Goal: Transaction & Acquisition: Subscribe to service/newsletter

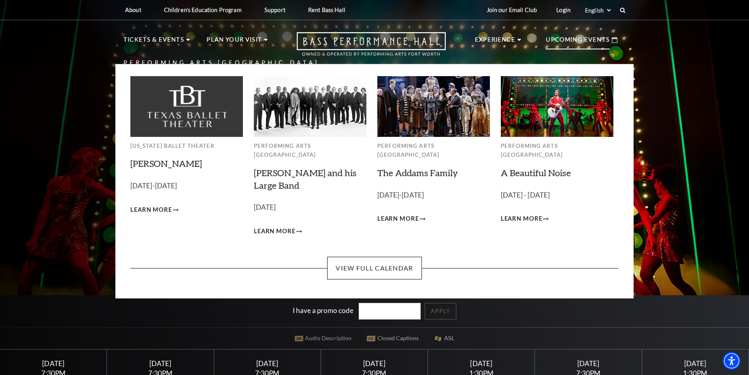
click at [549, 120] on img at bounding box center [557, 106] width 113 height 60
click at [531, 214] on span "Learn More" at bounding box center [522, 219] width 42 height 10
click at [534, 115] on img at bounding box center [557, 106] width 113 height 60
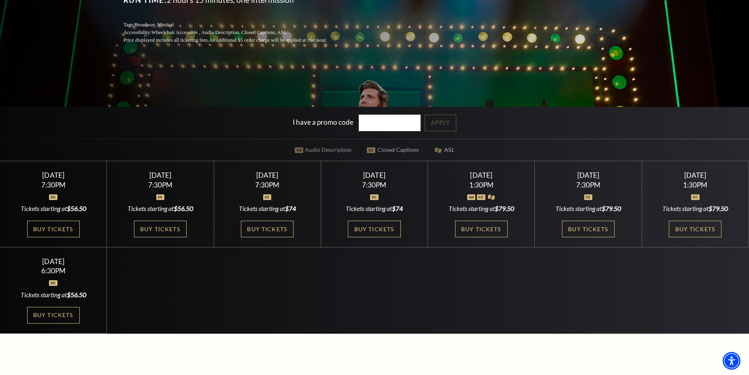
scroll to position [202, 0]
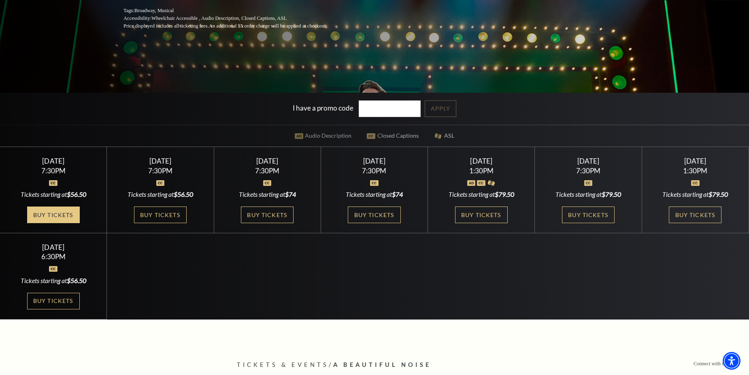
click at [60, 208] on link "Buy Tickets" at bounding box center [53, 215] width 53 height 17
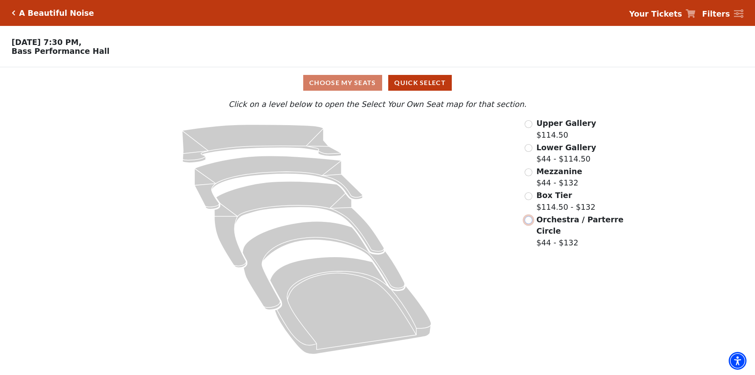
click at [531, 222] on input "Orchestra / Parterre Circle$44 - $132\a" at bounding box center [529, 220] width 8 height 8
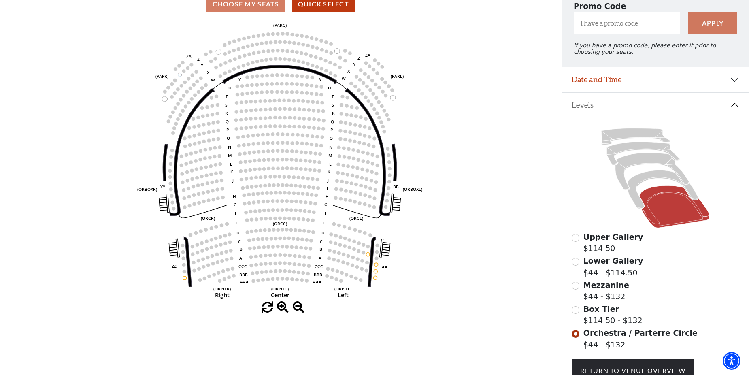
scroll to position [69, 0]
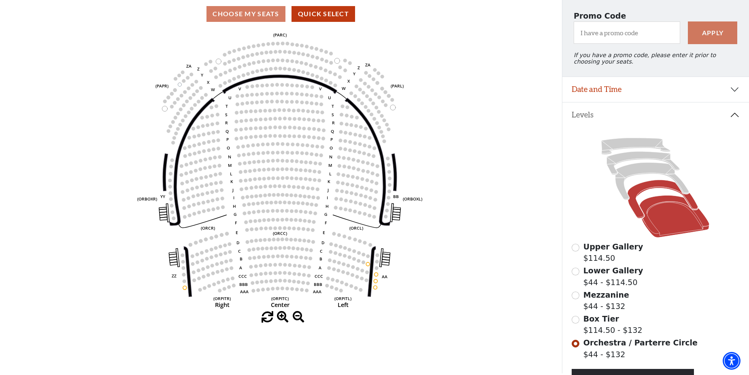
click at [655, 186] on icon at bounding box center [663, 199] width 70 height 38
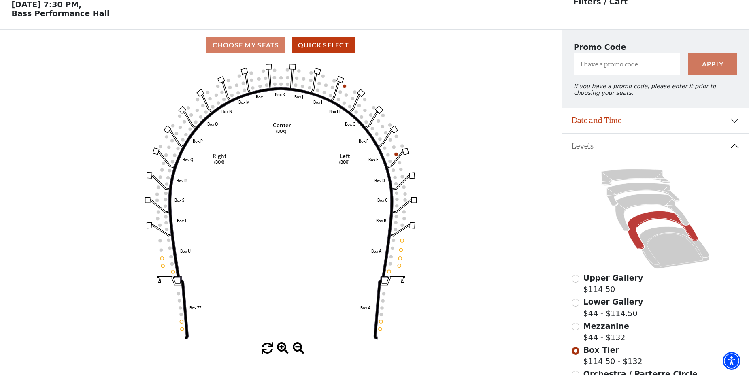
scroll to position [0, 0]
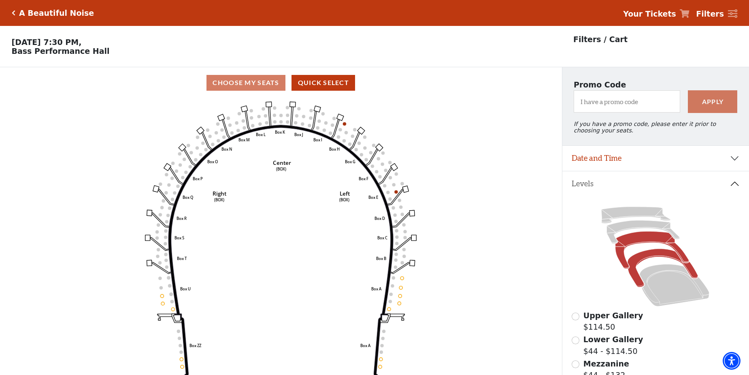
click at [637, 243] on icon at bounding box center [653, 251] width 74 height 38
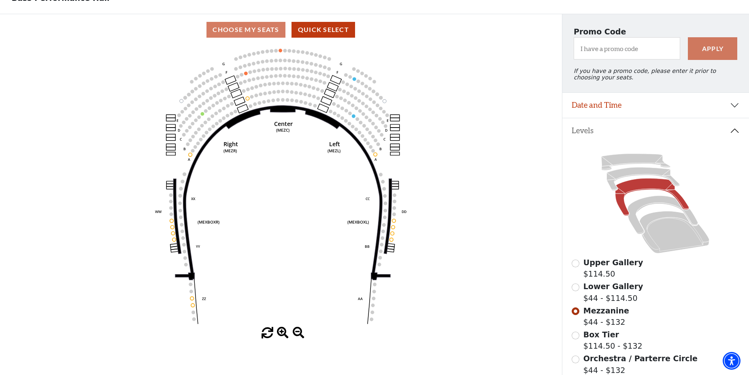
scroll to position [40, 0]
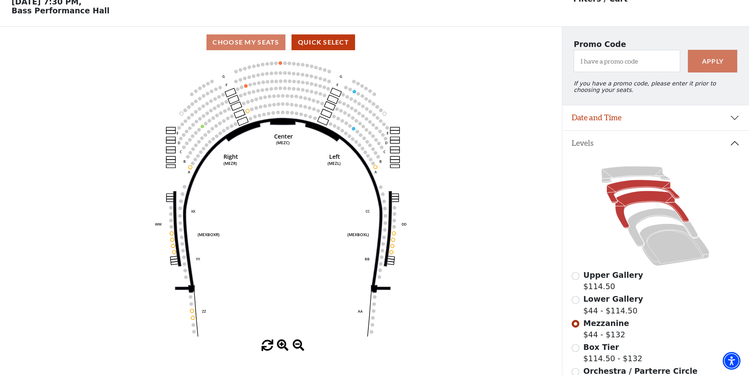
click at [638, 190] on icon at bounding box center [643, 191] width 73 height 23
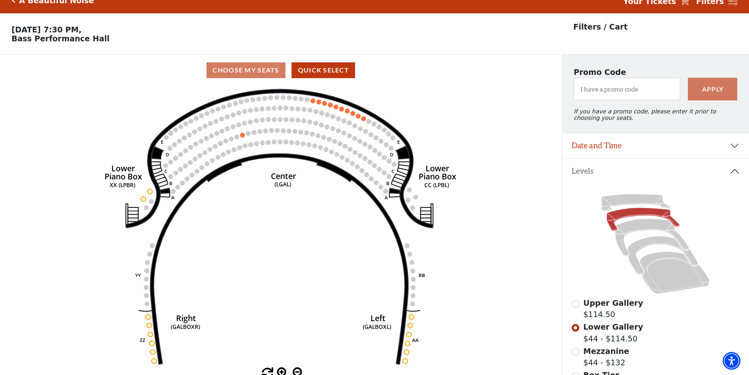
scroll to position [0, 0]
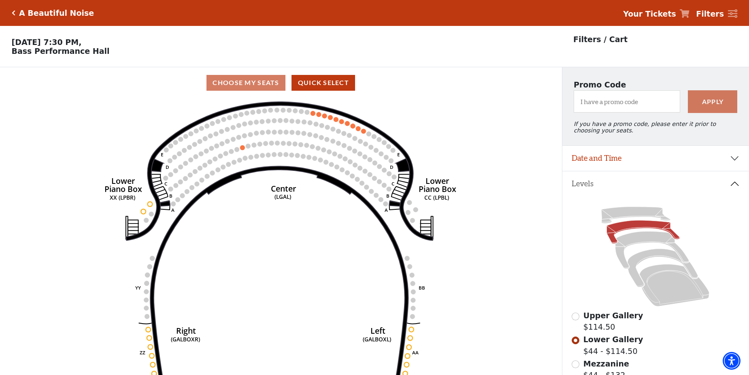
click at [15, 11] on div "A Beautiful Noise" at bounding box center [54, 13] width 79 height 9
click at [75, 41] on p "Tuesday, October 28 at 7:30 PM, Bass Performance Hall" at bounding box center [281, 47] width 562 height 18
click at [13, 13] on icon "Click here to go back to filters" at bounding box center [14, 13] width 4 height 6
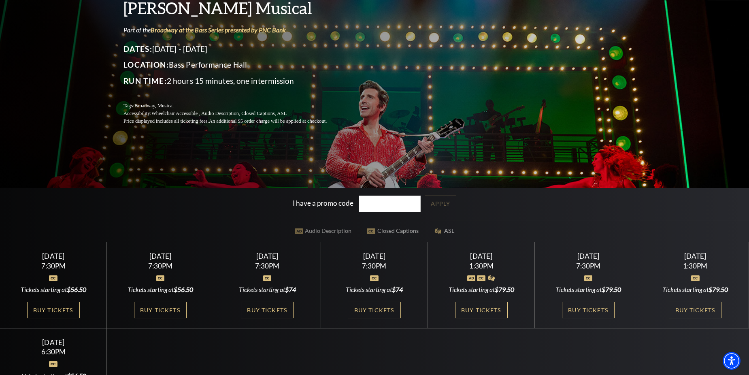
scroll to position [121, 0]
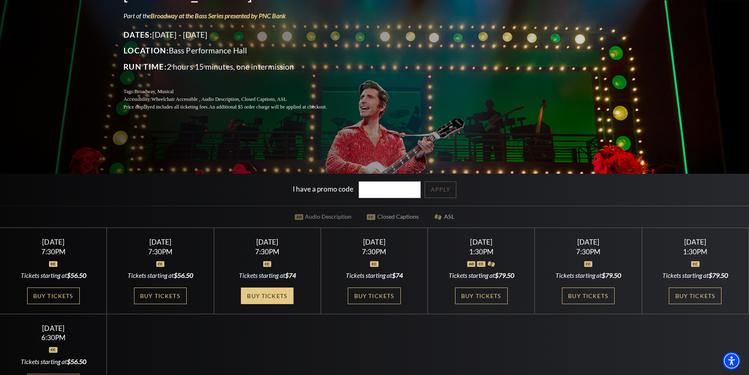
click at [273, 292] on link "Buy Tickets" at bounding box center [267, 296] width 53 height 17
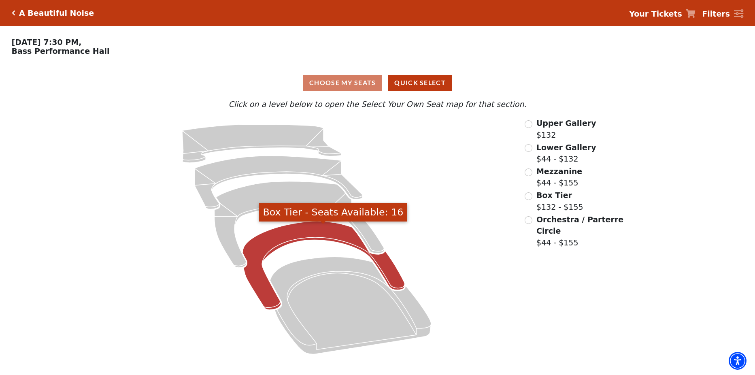
click at [320, 234] on icon "Box Tier - Seats Available: 16" at bounding box center [324, 266] width 162 height 88
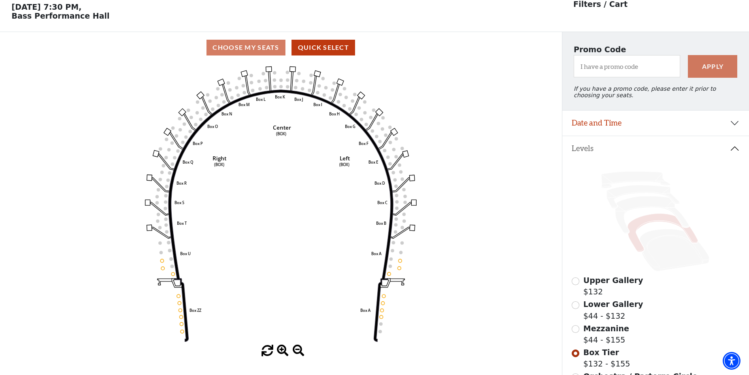
scroll to position [38, 0]
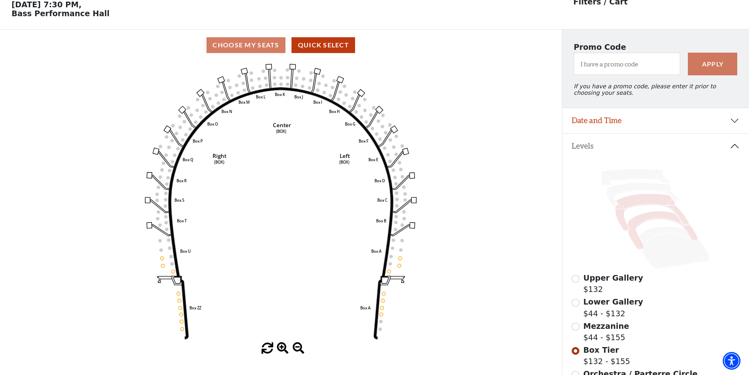
click at [643, 205] on icon at bounding box center [653, 213] width 74 height 38
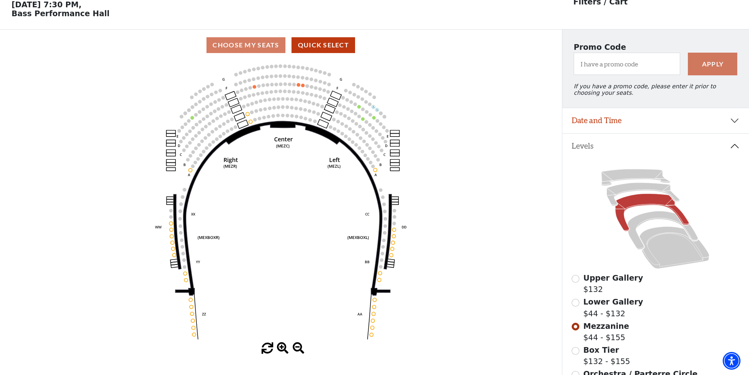
scroll to position [0, 0]
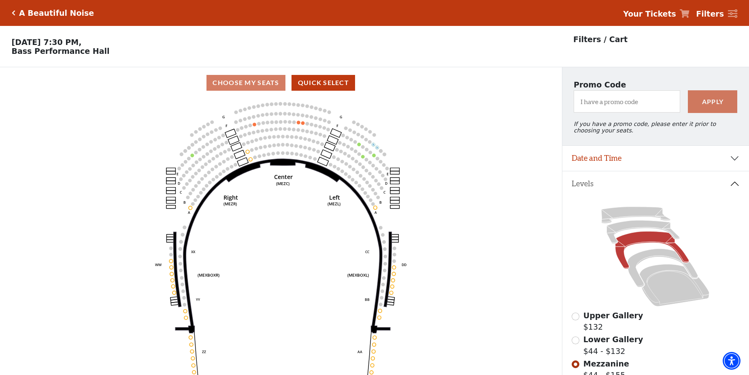
click at [14, 11] on icon "Click here to go back to filters" at bounding box center [14, 13] width 4 height 6
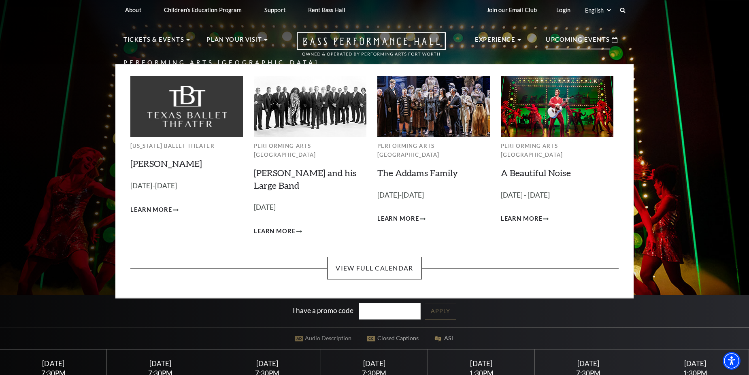
click at [592, 38] on p "Upcoming Events" at bounding box center [578, 42] width 64 height 15
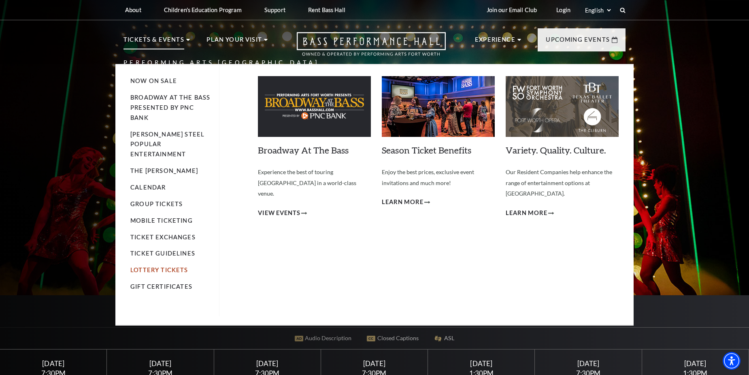
click at [153, 266] on link "Lottery Tickets" at bounding box center [159, 269] width 58 height 7
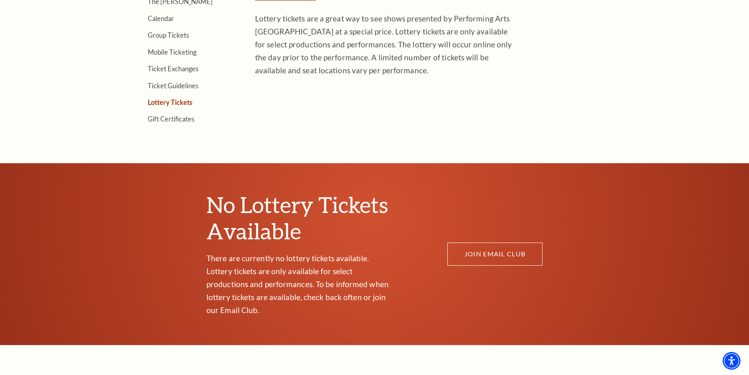
scroll to position [324, 0]
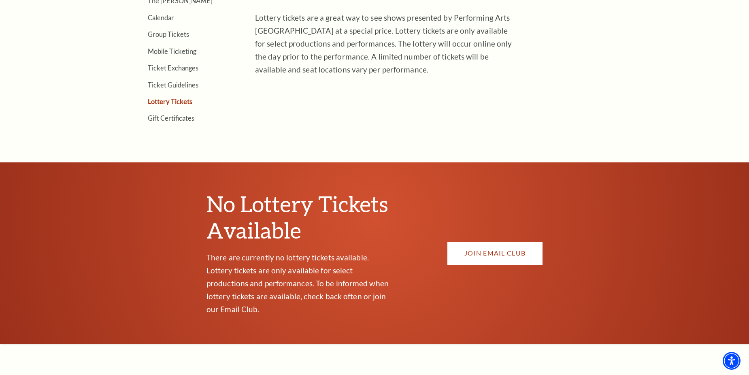
click at [462, 245] on link "JOIN EMAIL CLUB" at bounding box center [494, 253] width 95 height 23
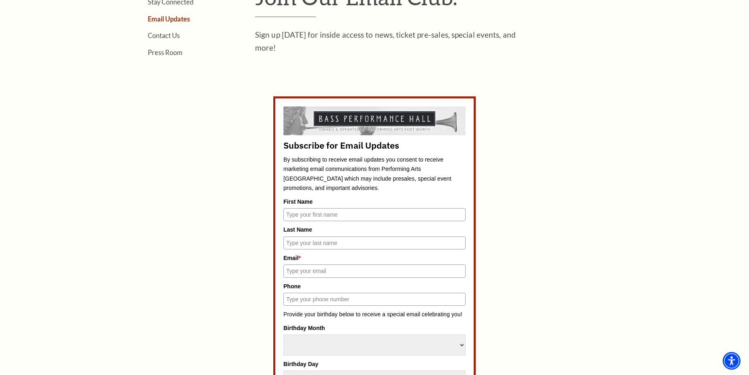
scroll to position [324, 0]
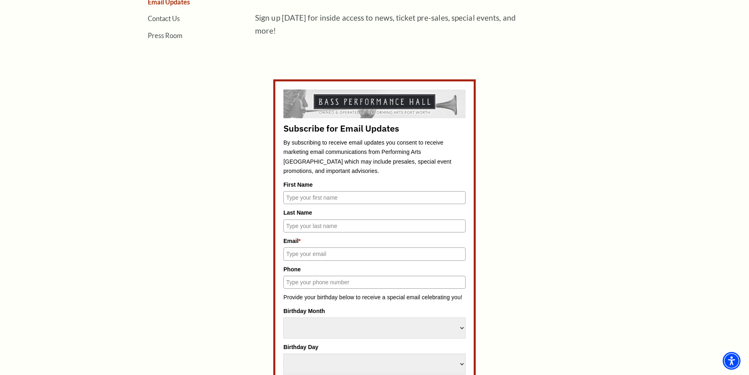
click at [341, 202] on input "First Name" at bounding box center [374, 197] width 182 height 13
type input "[PERSON_NAME]"
type input "[EMAIL_ADDRESS][DOMAIN_NAME]"
type input "8173124880"
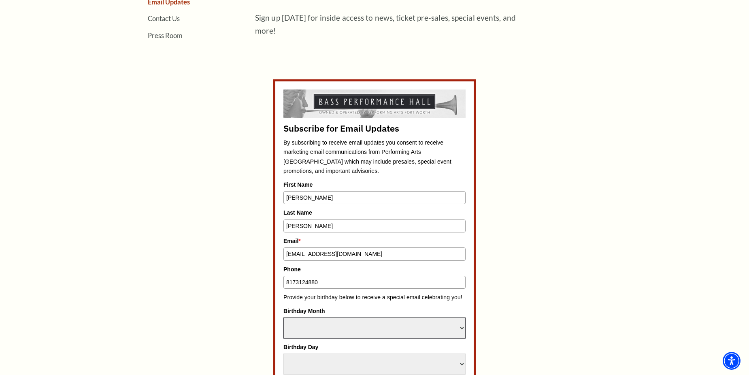
click at [326, 326] on select "Select Month January February March April May June July August September Octobe…" at bounding box center [374, 328] width 182 height 21
select select "December"
click at [283, 318] on select "Select Month January February March April May June July August September Octobe…" at bounding box center [374, 328] width 182 height 21
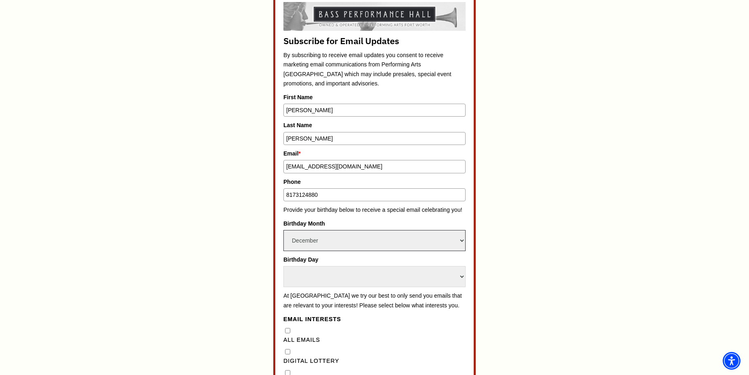
scroll to position [445, 0]
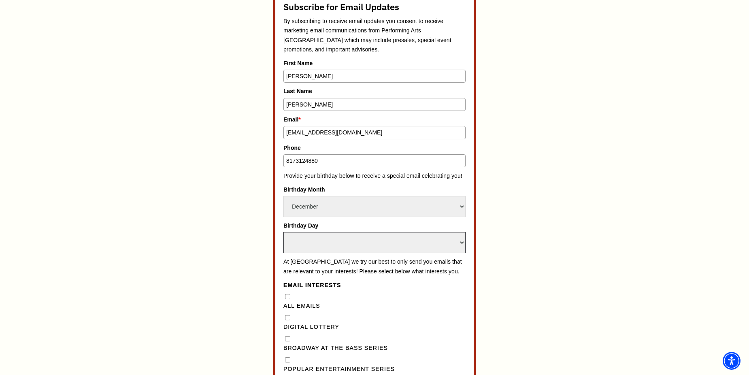
click at [460, 240] on select "Select Day 1 2 3 4 5 6 7 8 9 10 11 12 13 14 15 16 17 18 19 20 21 22 23 24" at bounding box center [374, 242] width 182 height 21
select select "18"
click at [283, 232] on select "Select Day 1 2 3 4 5 6 7 8 9 10 11 12 13 14 15 16 17 18 19 20 21 22 23 24" at bounding box center [374, 242] width 182 height 21
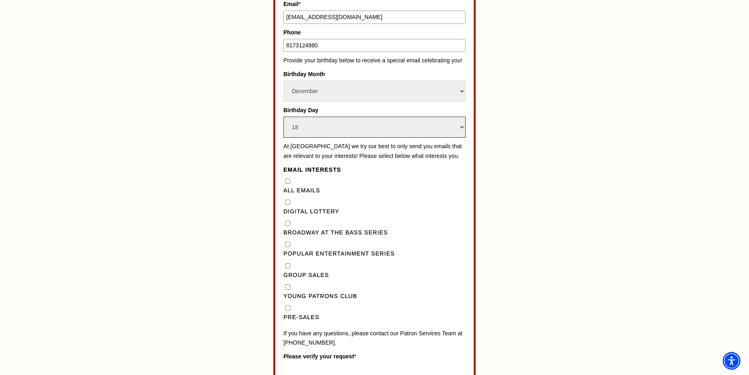
scroll to position [567, 0]
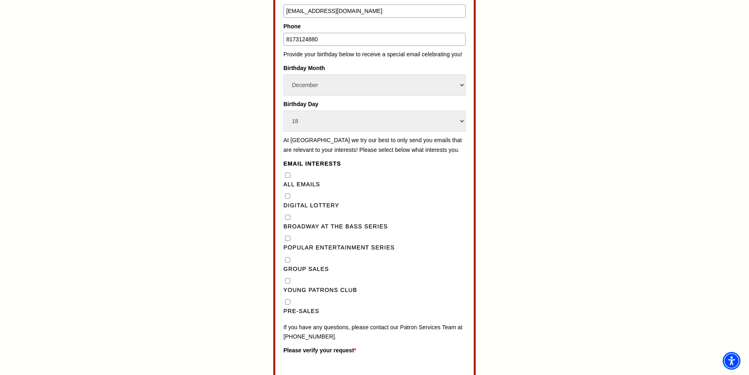
click at [288, 199] on Lottery"] "Digital Lottery" at bounding box center [287, 196] width 5 height 5
checkbox Lottery"] "true"
click at [286, 220] on Series"] "Broadway at the Bass Series" at bounding box center [287, 217] width 5 height 5
checkbox Series"] "true"
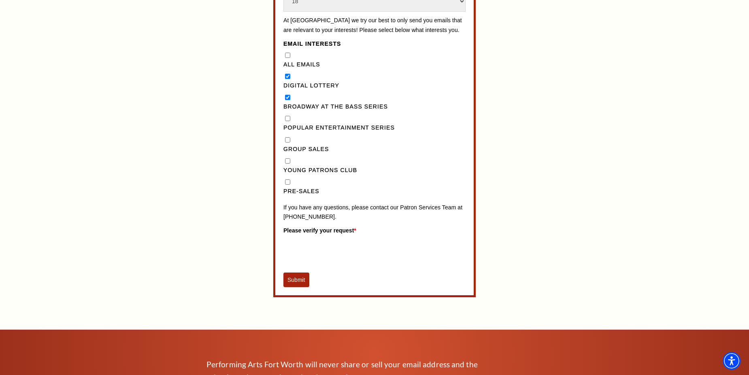
scroll to position [688, 0]
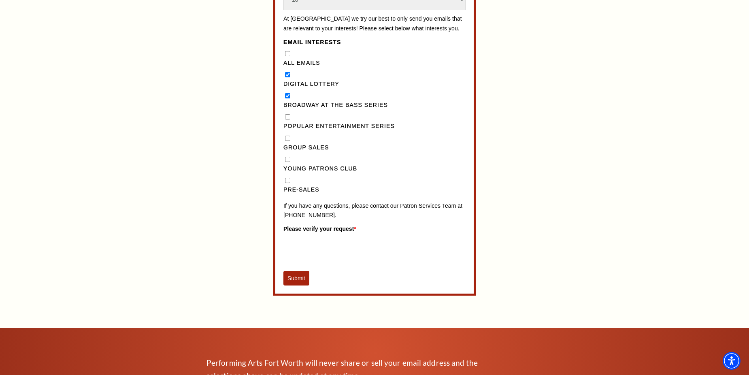
click at [297, 286] on button "Submit" at bounding box center [296, 278] width 26 height 15
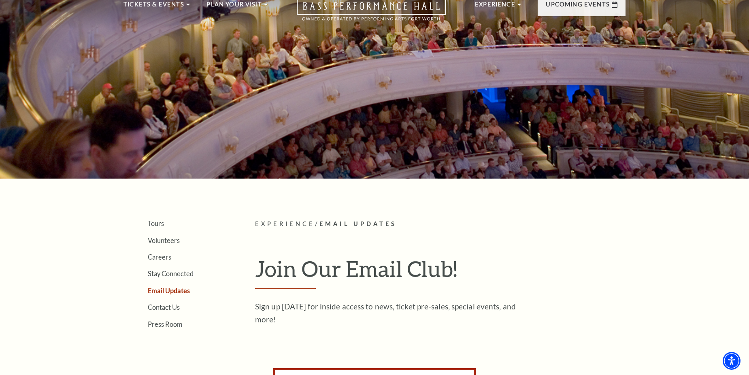
scroll to position [0, 0]
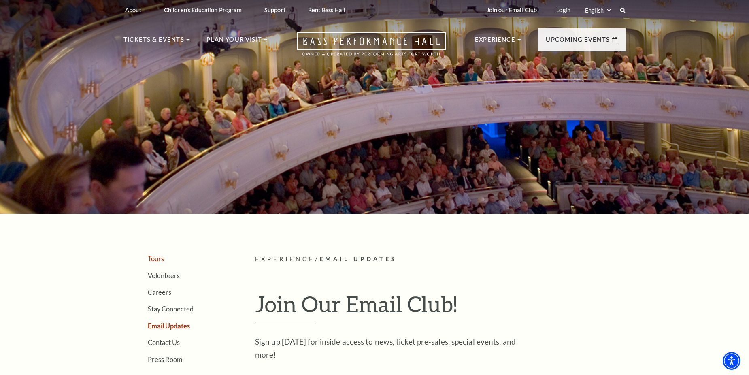
click at [154, 259] on link "Tours" at bounding box center [156, 259] width 16 height 8
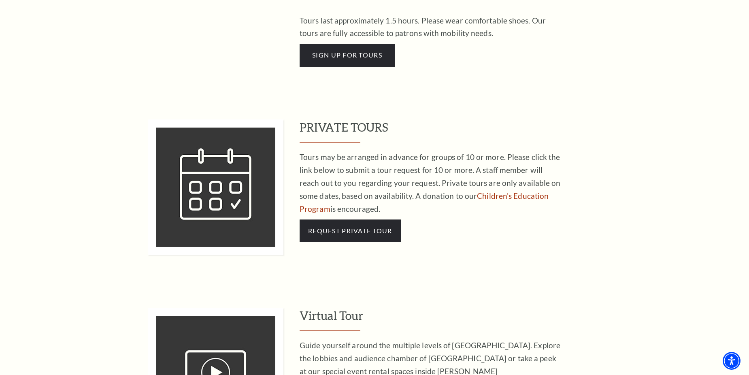
scroll to position [688, 0]
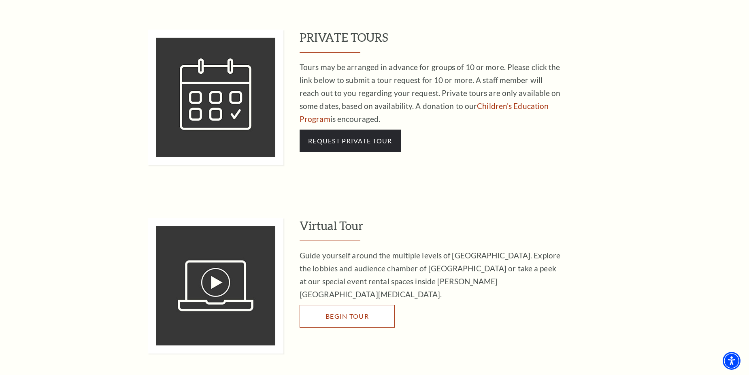
click at [349, 312] on span "Begin Tour" at bounding box center [347, 316] width 43 height 8
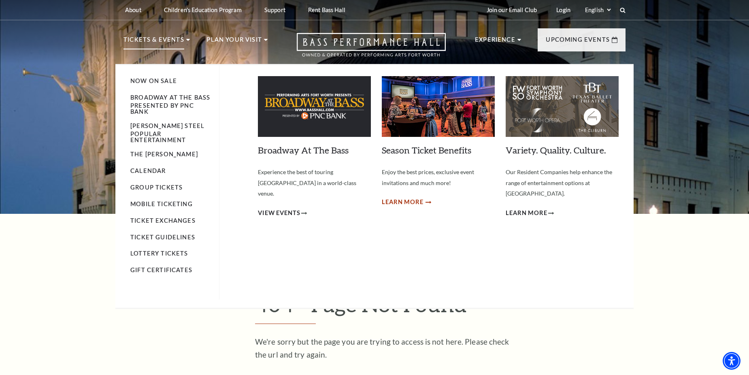
click at [407, 198] on span "Learn More" at bounding box center [403, 202] width 42 height 10
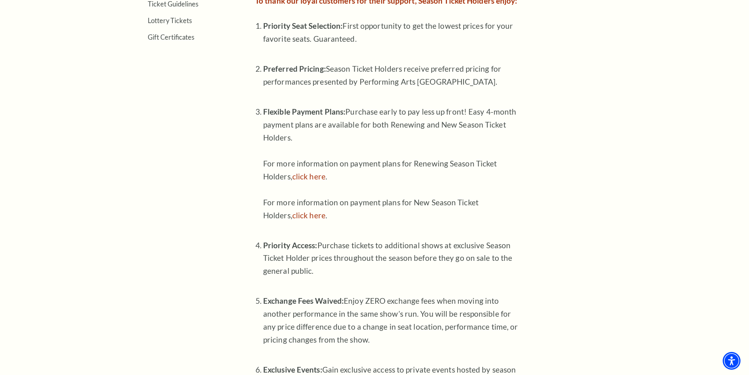
scroll to position [445, 0]
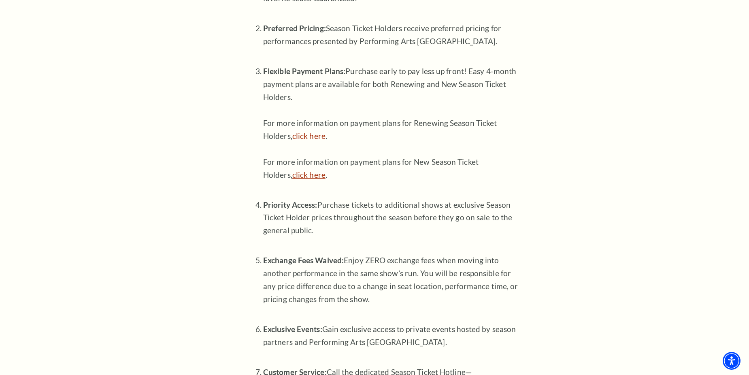
click at [310, 174] on link "click here" at bounding box center [308, 174] width 33 height 9
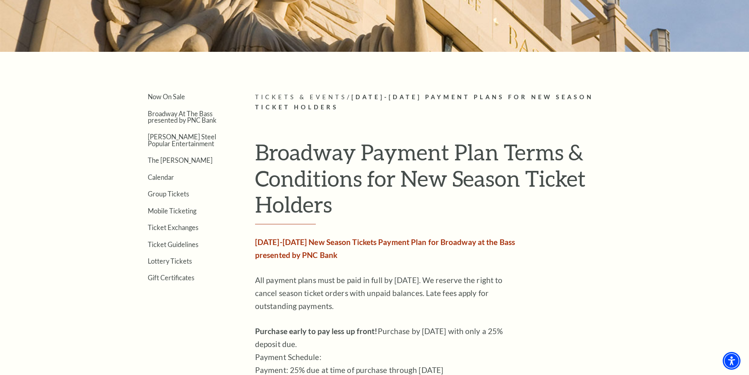
scroll to position [202, 0]
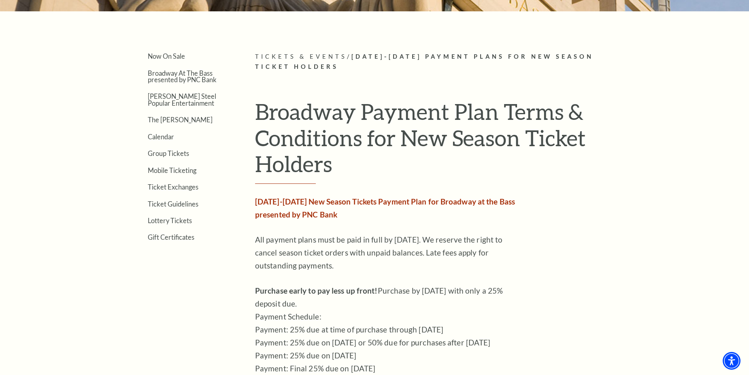
click at [348, 200] on strong "2025-2026 New Season Tickets Payment Plan for Broadway at the Bass presented by…" at bounding box center [385, 208] width 260 height 22
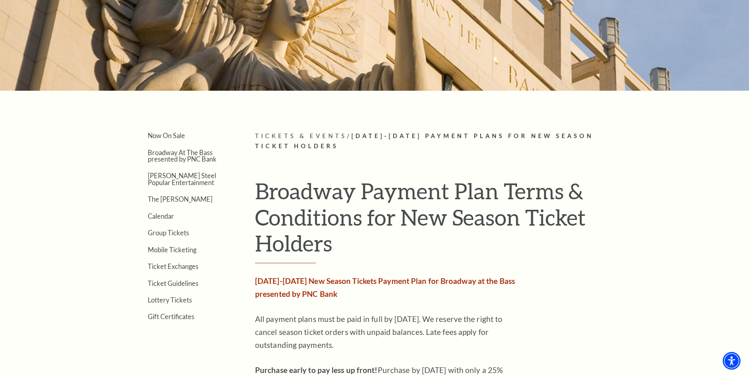
scroll to position [121, 0]
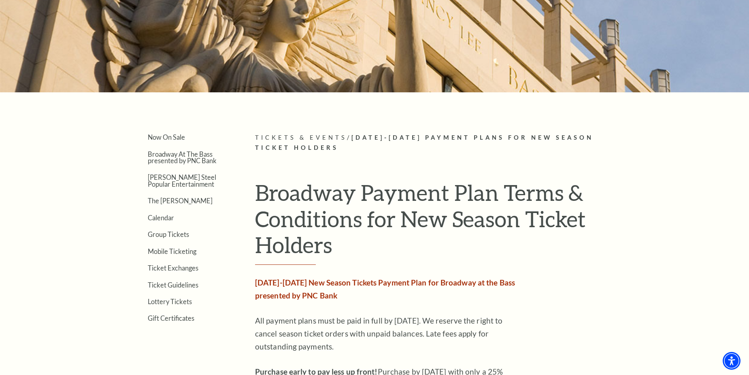
click at [279, 147] on span "2025-2026 Payment Plans for New Season Ticket Holders" at bounding box center [424, 142] width 339 height 17
click at [413, 136] on span "2025-2026 Payment Plans for New Season Ticket Holders" at bounding box center [424, 142] width 339 height 17
click at [165, 136] on link "Now On Sale" at bounding box center [166, 137] width 37 height 8
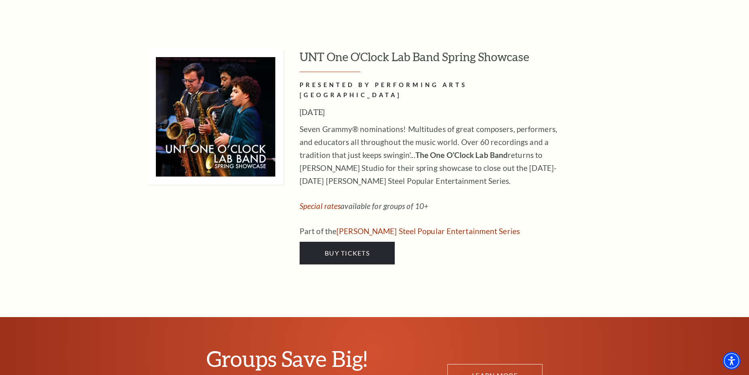
scroll to position [3766, 0]
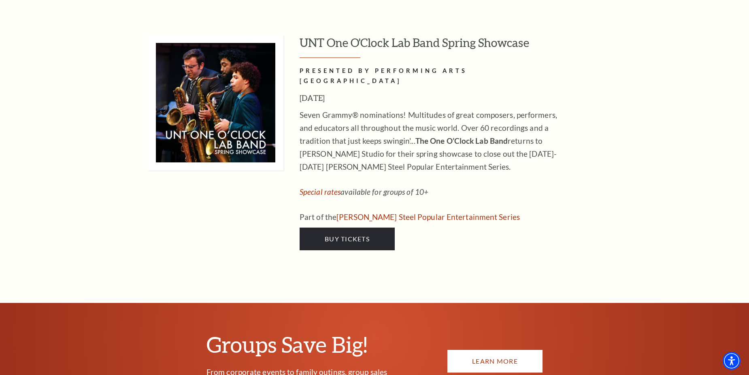
click at [491, 350] on link "Learn More" at bounding box center [494, 361] width 95 height 23
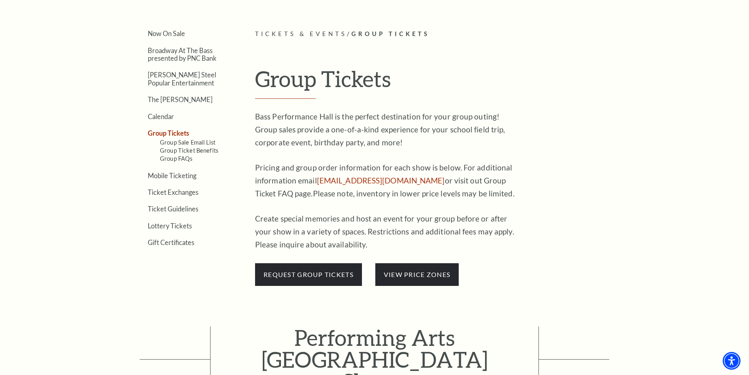
scroll to position [243, 0]
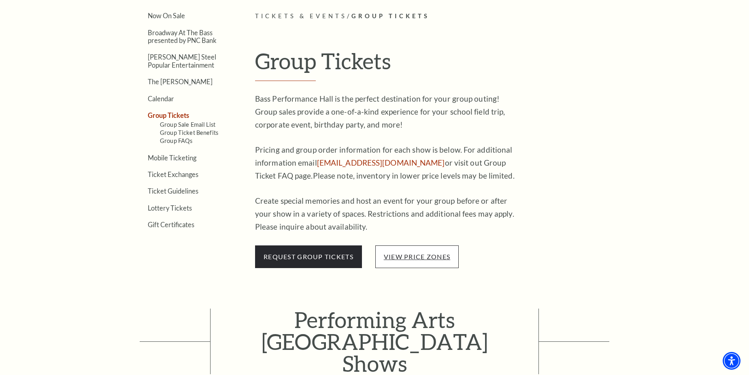
click at [422, 255] on link "view price zones" at bounding box center [417, 257] width 66 height 8
